Goal: Task Accomplishment & Management: Manage account settings

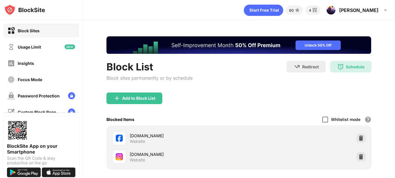
click at [323, 122] on div at bounding box center [325, 120] width 6 height 6
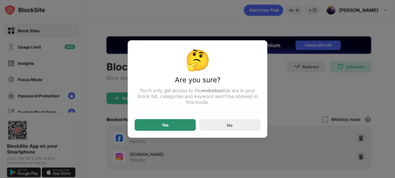
click at [172, 128] on div "Yes" at bounding box center [165, 125] width 61 height 12
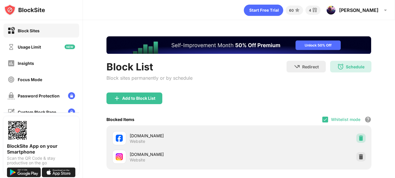
click at [358, 139] on img at bounding box center [361, 138] width 6 height 6
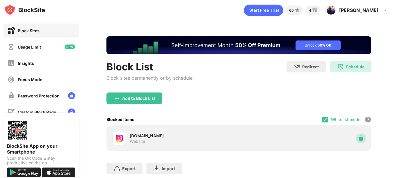
click at [358, 138] on img at bounding box center [361, 138] width 6 height 6
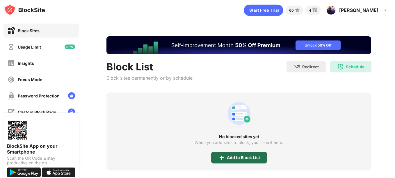
click at [232, 156] on div "Add to Block List" at bounding box center [243, 157] width 33 height 5
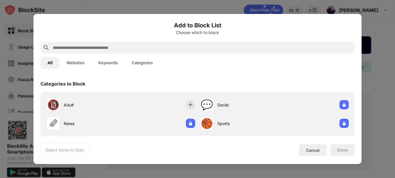
click at [138, 49] on input "text" at bounding box center [202, 47] width 300 height 7
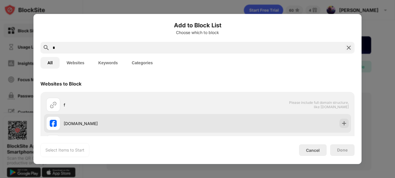
type input "*"
click at [72, 126] on div "[DOMAIN_NAME]" at bounding box center [131, 123] width 134 height 6
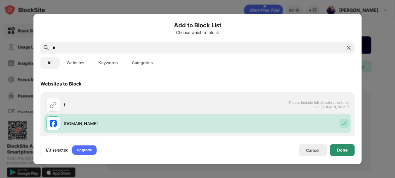
click at [333, 151] on div "Done" at bounding box center [342, 150] width 24 height 12
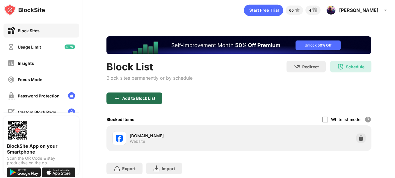
click at [140, 103] on div "Add to Block List" at bounding box center [134, 99] width 56 height 12
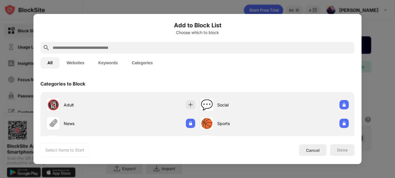
click at [86, 49] on input "text" at bounding box center [202, 47] width 300 height 7
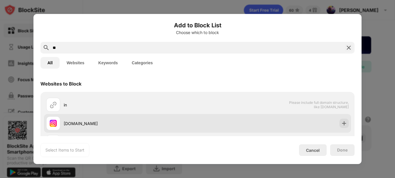
type input "**"
click at [90, 118] on div "[DOMAIN_NAME]" at bounding box center [121, 123] width 151 height 14
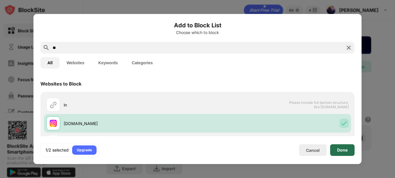
click at [346, 152] on div "Done" at bounding box center [342, 150] width 10 height 5
